Goal: Transaction & Acquisition: Purchase product/service

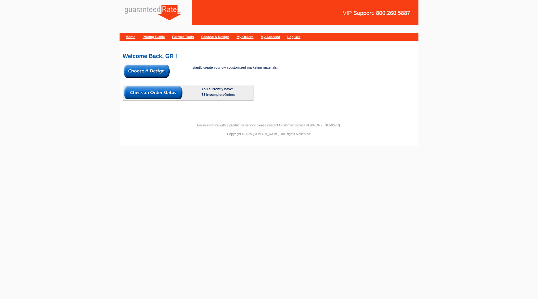
click at [152, 151] on html "Home Pricing Guide Partner Tools Choose A Design My Orders My Account Log Out W…" at bounding box center [269, 75] width 538 height 151
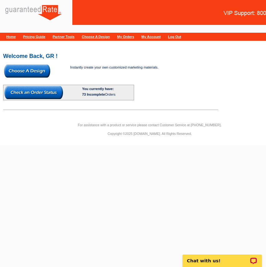
click at [13, 72] on img at bounding box center [27, 71] width 46 height 13
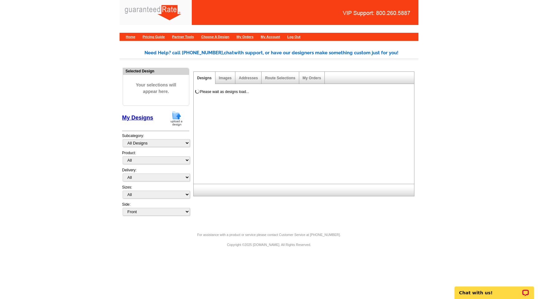
click at [175, 116] on img at bounding box center [177, 118] width 16 height 16
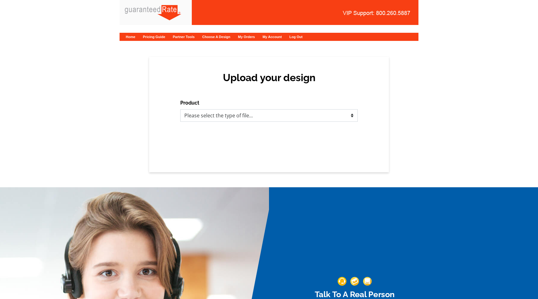
click at [207, 114] on select "Please select the type of file... Postcards Calendars Business Cards Letters an…" at bounding box center [269, 115] width 178 height 12
select select "1"
click at [180, 109] on select "Please select the type of file... Postcards Calendars Business Cards Letters an…" at bounding box center [269, 115] width 178 height 12
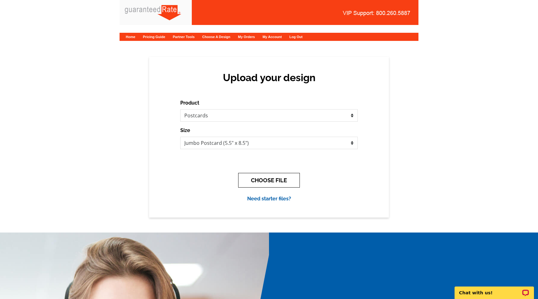
click at [261, 180] on button "CHOOSE FILE" at bounding box center [269, 180] width 62 height 15
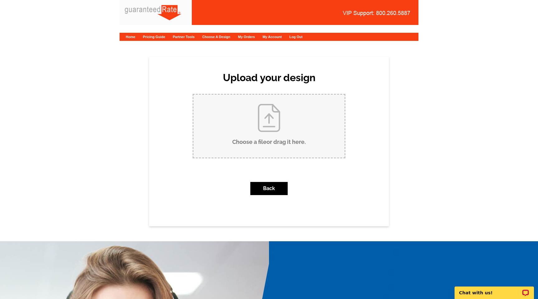
click at [276, 139] on input "Choose a file or drag it here ." at bounding box center [269, 125] width 151 height 63
type input "C:\fakepath\5th annual dog costume contest POSTCARD-9.10.24-V3.pdf"
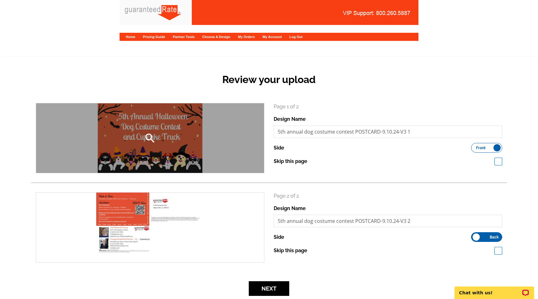
click at [146, 136] on icon "search" at bounding box center [150, 138] width 12 height 12
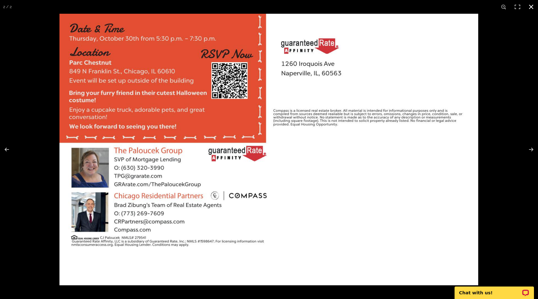
click at [521, 38] on div at bounding box center [329, 163] width 538 height 299
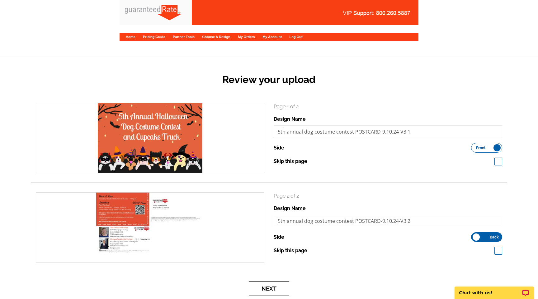
click at [276, 287] on button "Next" at bounding box center [269, 288] width 41 height 15
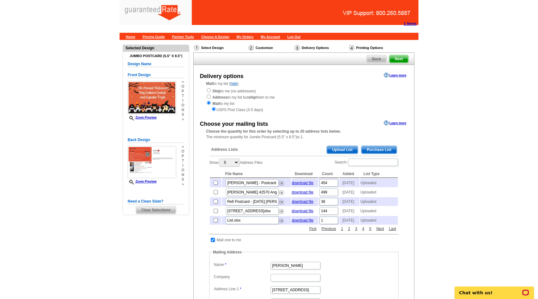
click at [340, 148] on span "Upload List" at bounding box center [342, 149] width 31 height 7
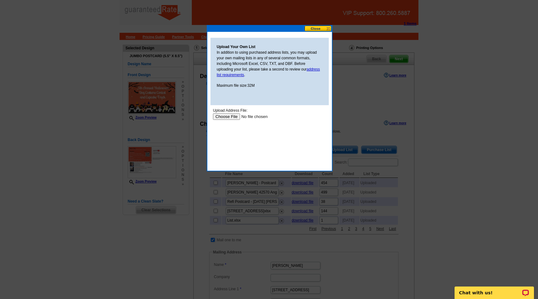
click at [229, 115] on input "file" at bounding box center [252, 116] width 79 height 7
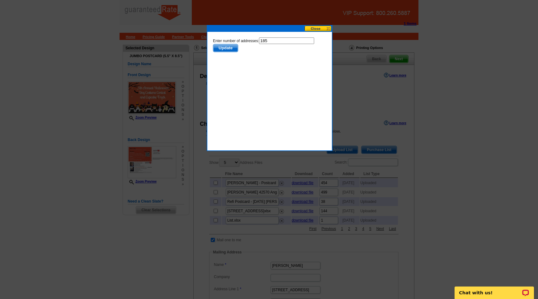
click at [282, 42] on input "185" at bounding box center [286, 40] width 55 height 7
type input "184"
click at [259, 77] on body "Enter number of addresses: 184 Update" at bounding box center [269, 65] width 113 height 56
click at [227, 50] on span "Update" at bounding box center [225, 47] width 25 height 7
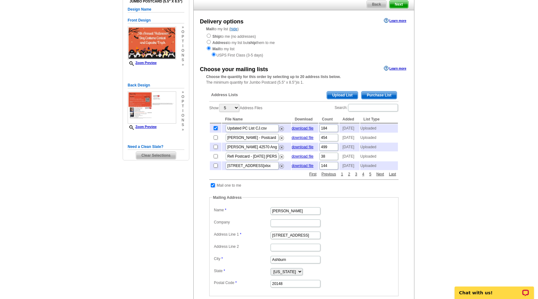
click at [212, 187] on input "checkbox" at bounding box center [213, 185] width 4 height 4
checkbox input "false"
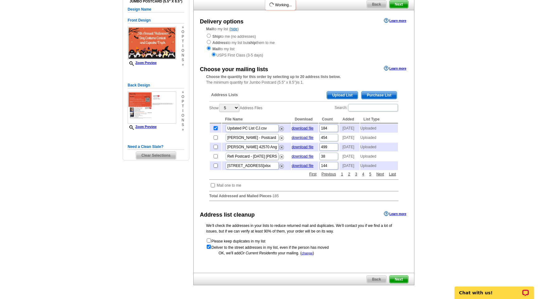
click at [151, 208] on div "Need Help? call 800-260-5887, chat with support, or have our designers make som…" at bounding box center [269, 148] width 299 height 326
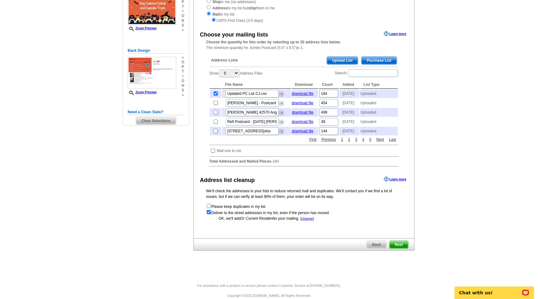
scroll to position [99, 0]
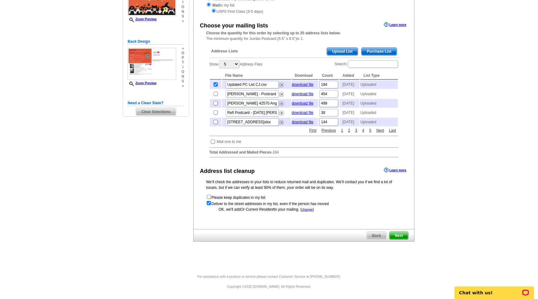
click at [404, 239] on span "Next" at bounding box center [399, 235] width 19 height 7
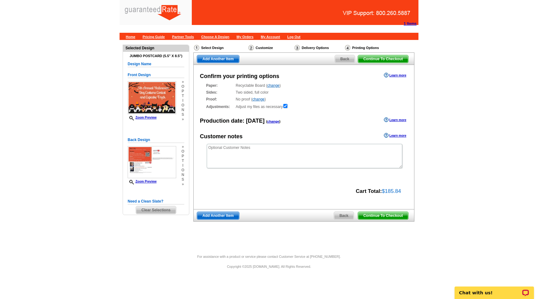
click at [389, 216] on span "Continue To Checkout" at bounding box center [383, 215] width 50 height 7
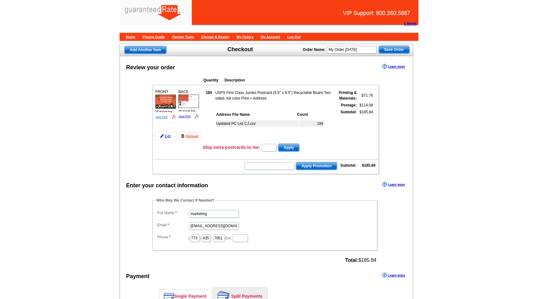
click at [162, 117] on link "View PDF" at bounding box center [162, 116] width 12 height 3
click at [161, 118] on link "View PDF" at bounding box center [162, 116] width 12 height 3
click at [164, 115] on link "View PDF" at bounding box center [162, 116] width 12 height 3
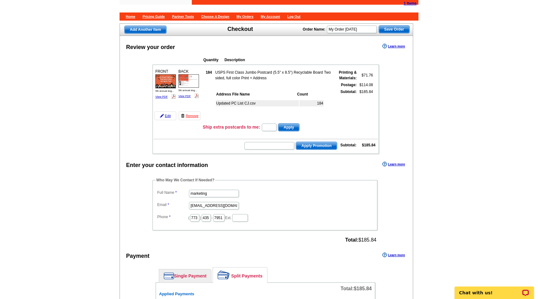
scroll to position [20, 0]
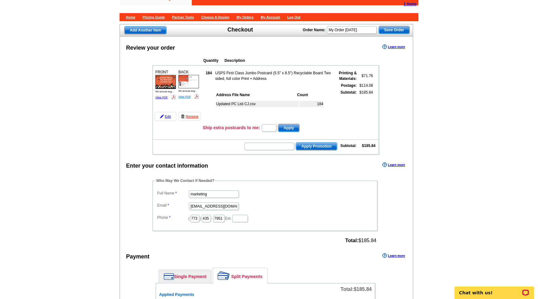
click at [187, 97] on link "View PDF" at bounding box center [185, 96] width 12 height 3
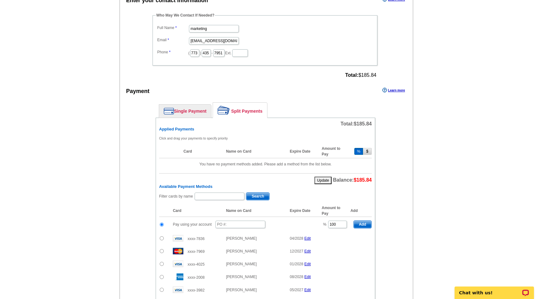
scroll to position [196, 0]
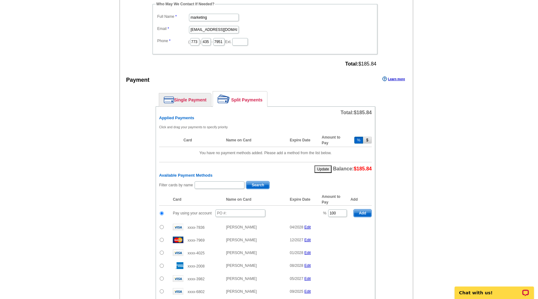
click at [161, 225] on input "radio" at bounding box center [162, 227] width 4 height 4
radio input "true"
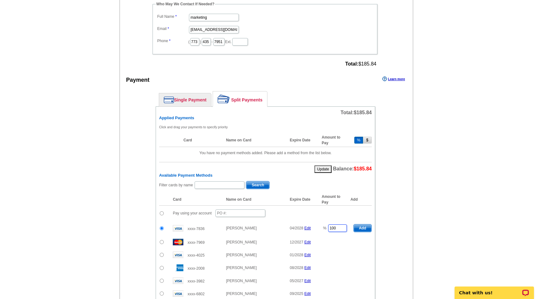
click at [337, 227] on input "100" at bounding box center [337, 227] width 19 height 7
click at [414, 226] on div "Add Another Item Checkout Order Name: My Order 2025-09-29 Save Order Review you…" at bounding box center [269, 150] width 299 height 604
click at [360, 226] on span "Add" at bounding box center [363, 227] width 18 height 7
type input "100"
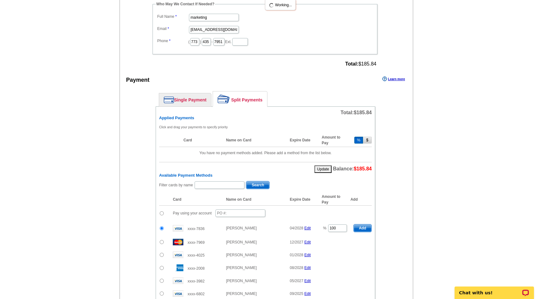
radio input "false"
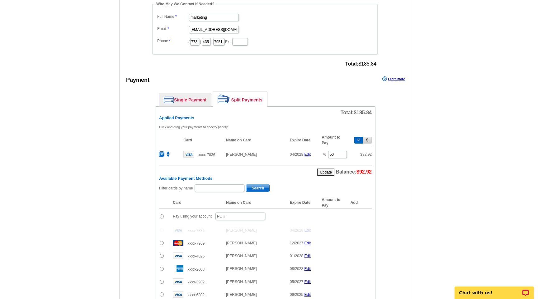
click at [408, 190] on div "Enter your contact information Learn more Who May We Contact If Needed? Full Na…" at bounding box center [266, 212] width 293 height 456
click at [207, 188] on input "text" at bounding box center [220, 187] width 50 height 7
click at [131, 193] on div "Enter your contact information Learn more Who May We Contact If Needed? Full Na…" at bounding box center [266, 212] width 293 height 456
click at [238, 218] on input "text" at bounding box center [241, 215] width 50 height 7
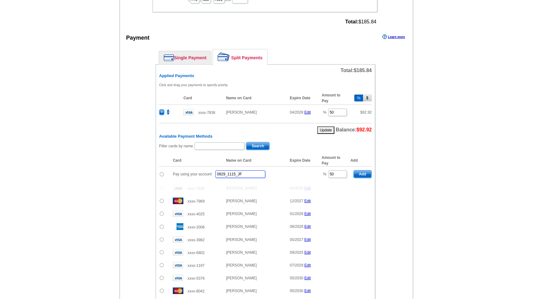
scroll to position [239, 0]
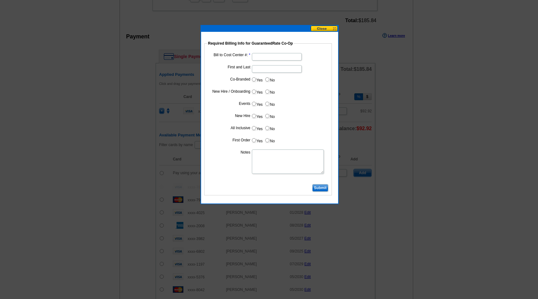
type input "0929_1115_JF"
click at [263, 68] on input "First and Last" at bounding box center [277, 68] width 50 height 7
paste input "Paloucek"
type input "[PERSON_NAME]"
click at [255, 81] on input "Yes" at bounding box center [254, 79] width 4 height 4
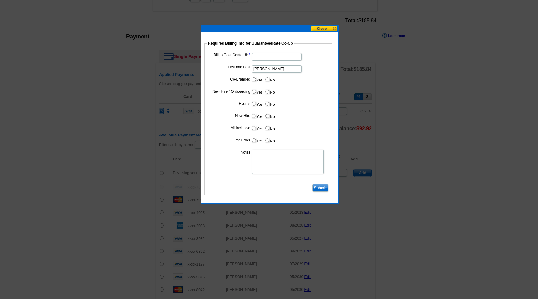
radio input "true"
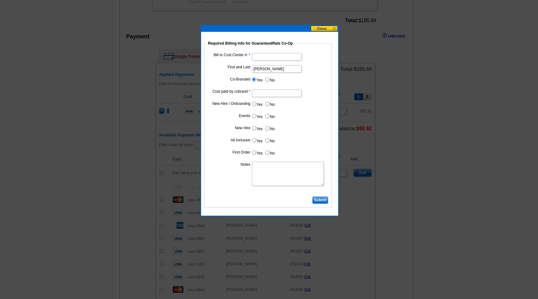
click at [257, 91] on input "Cost paid by cobrand" at bounding box center [277, 92] width 50 height 7
type input "50%"
click at [258, 53] on input "Bill to Cost Center #:" at bounding box center [277, 56] width 50 height 7
type input "11030"
click at [322, 201] on input "Submit" at bounding box center [321, 199] width 16 height 7
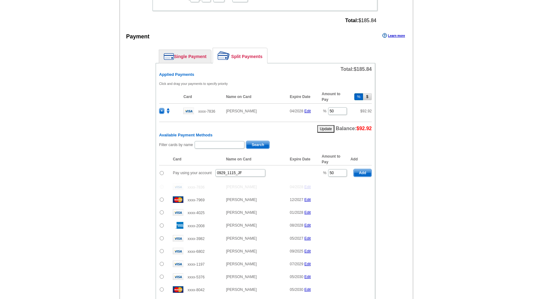
click at [358, 173] on span "Add" at bounding box center [363, 172] width 18 height 7
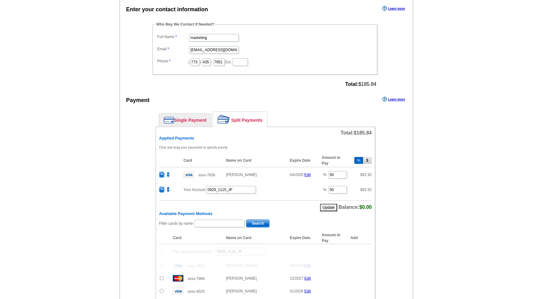
scroll to position [177, 0]
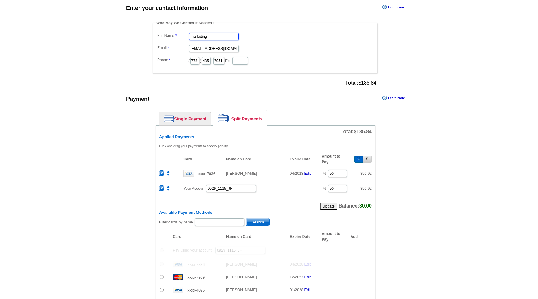
click at [213, 36] on input "marketing" at bounding box center [214, 36] width 50 height 7
paste input "Paloucek"
type input "[PERSON_NAME]"
click at [130, 177] on div "Enter your contact information Learn more Who May We Contact If Needed? Full Na…" at bounding box center [266, 238] width 293 height 471
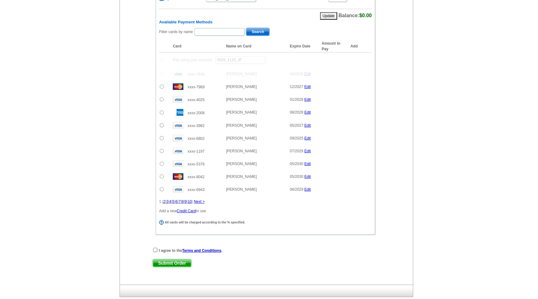
scroll to position [369, 0]
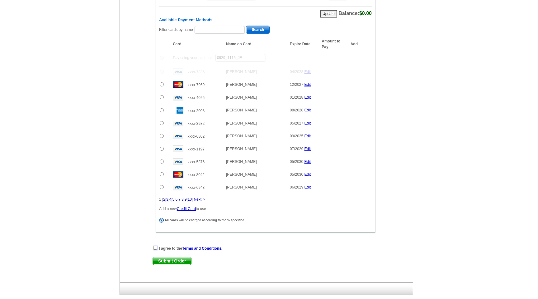
click at [155, 246] on input "checkbox" at bounding box center [155, 247] width 4 height 4
checkbox input "true"
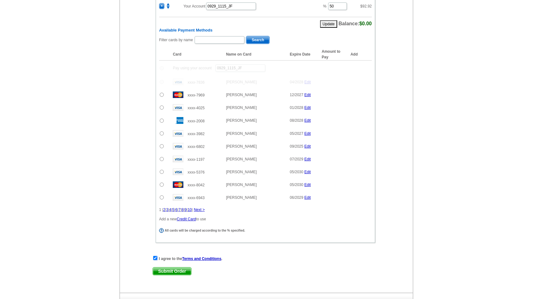
scroll to position [364, 0]
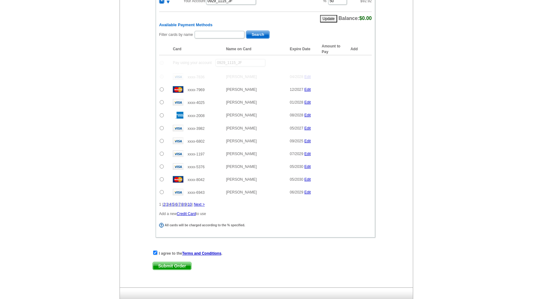
click at [165, 268] on span "Submit Order" at bounding box center [172, 265] width 38 height 7
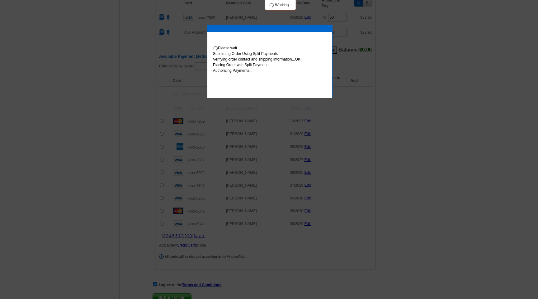
scroll to position [396, 0]
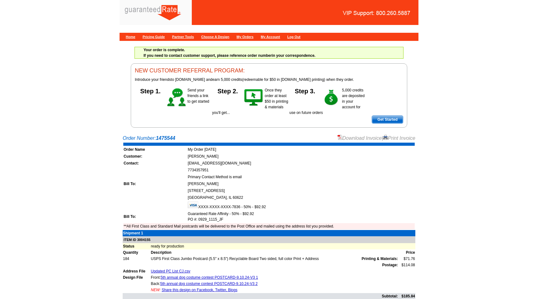
click at [355, 139] on link "Download Invoice" at bounding box center [360, 137] width 44 height 5
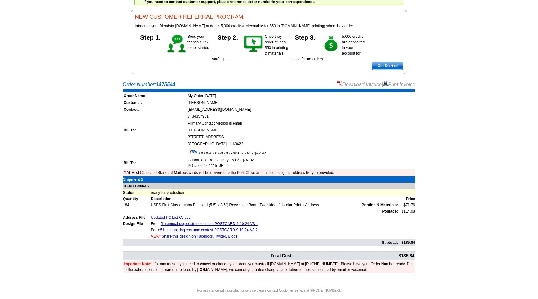
scroll to position [67, 0]
